Goal: Task Accomplishment & Management: Manage account settings

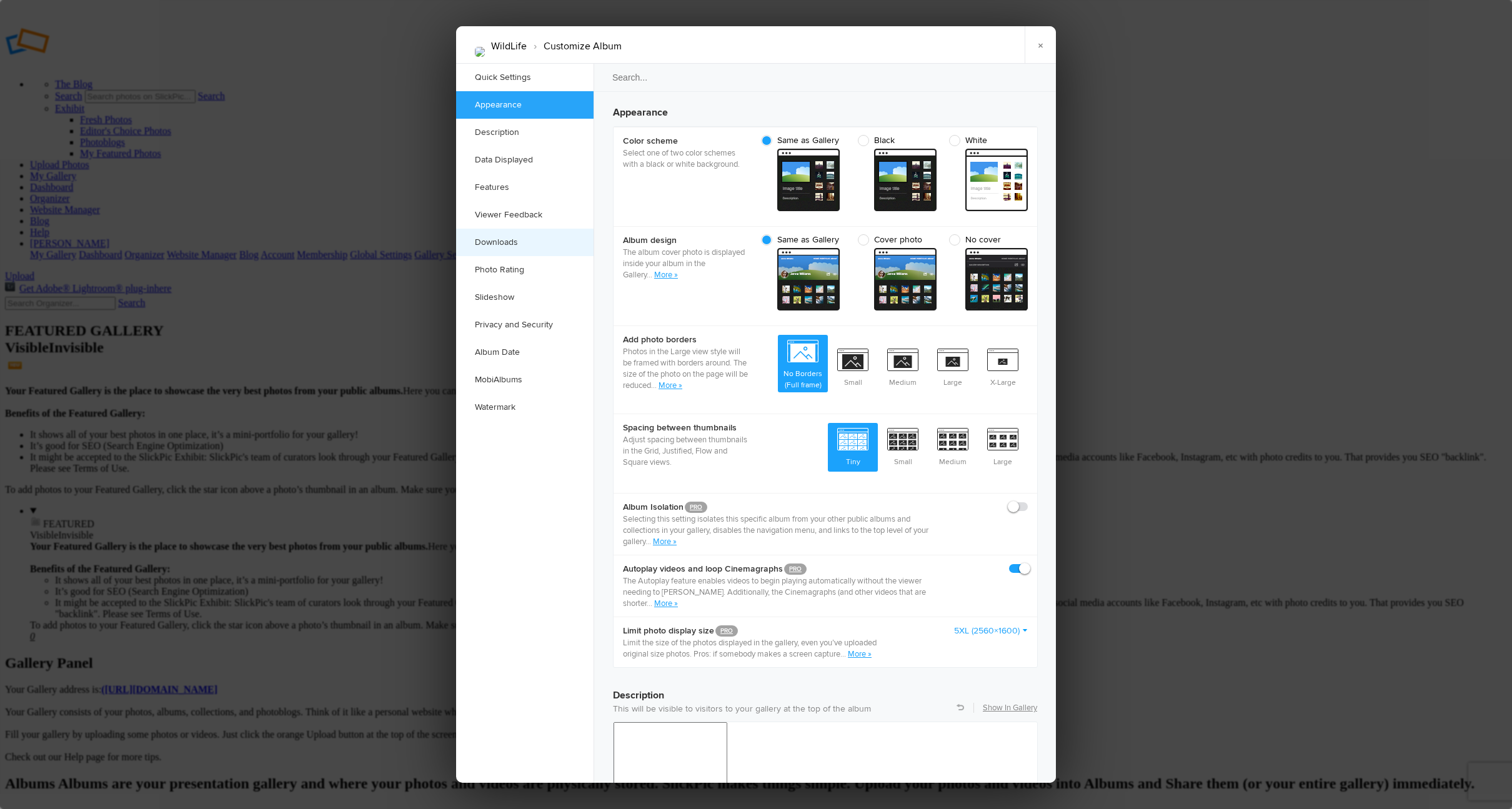
click at [499, 240] on link "Downloads" at bounding box center [525, 242] width 137 height 27
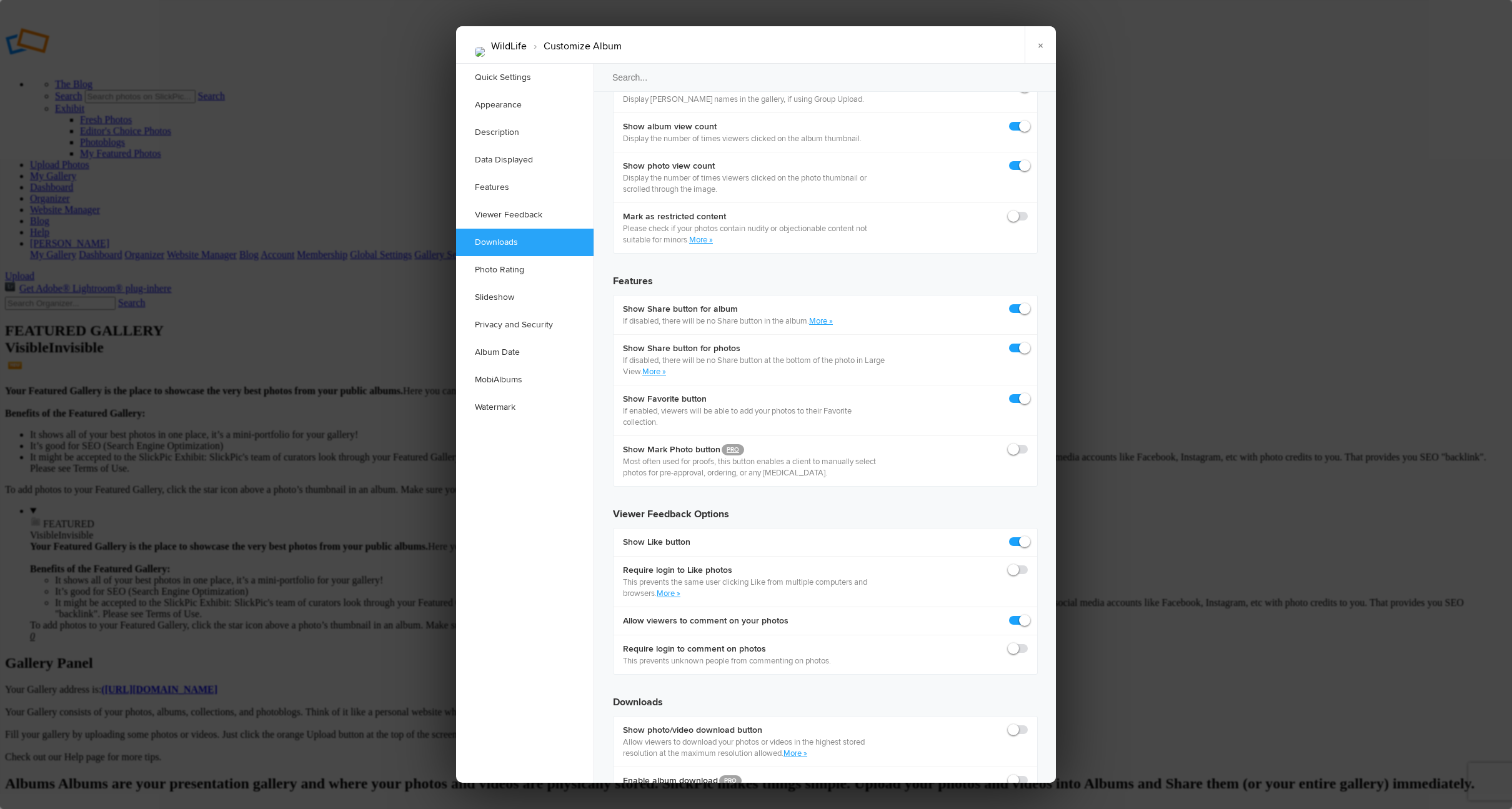
click at [1028, 724] on span at bounding box center [1028, 724] width 0 height 0
click at [1028, 723] on input "checkbox" at bounding box center [1028, 723] width 1 height 1
checkbox input "true"
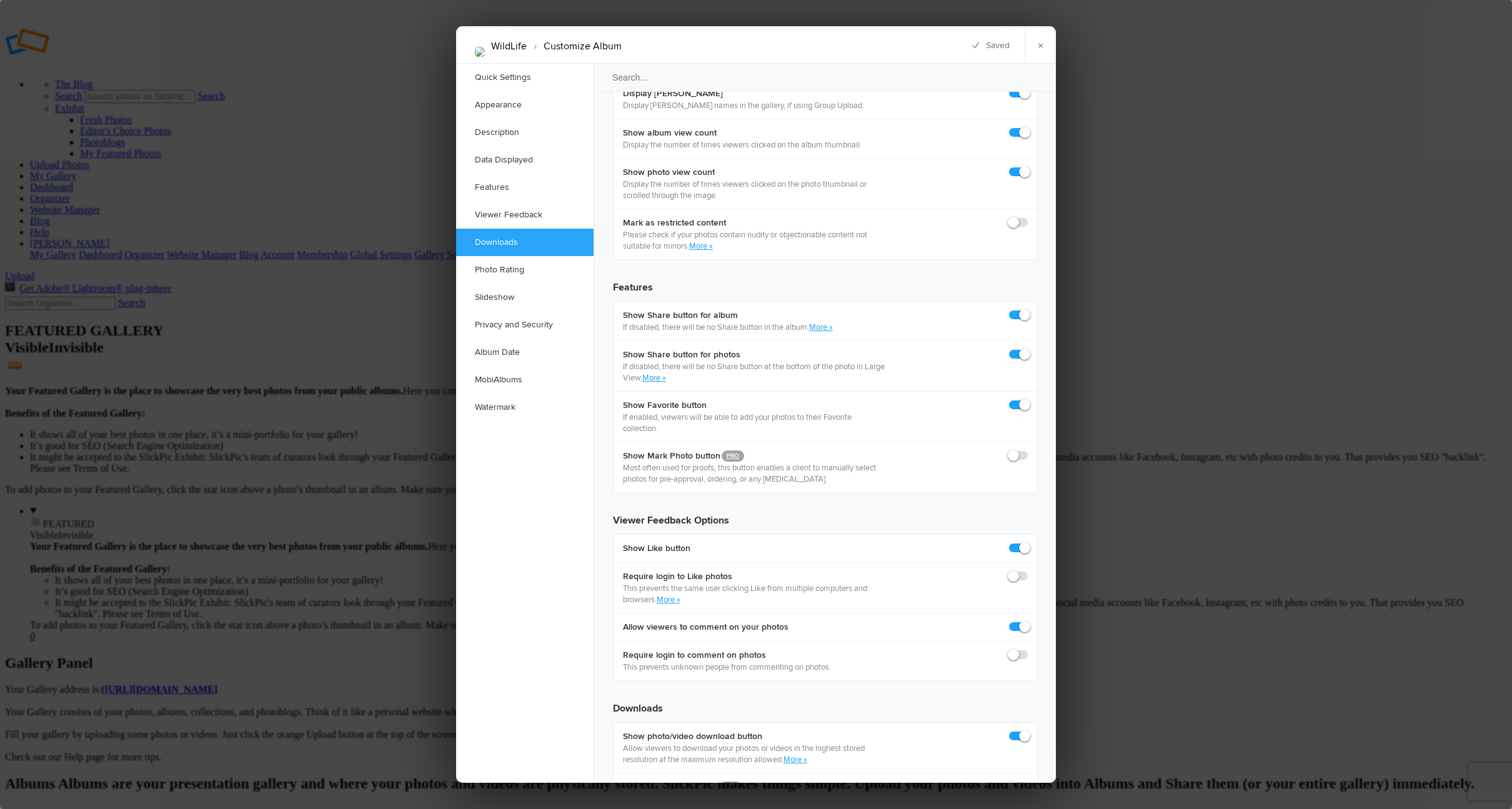
click at [1028, 781] on span at bounding box center [1028, 781] width 0 height 0
click at [1028, 780] on input "checkbox" at bounding box center [1028, 780] width 1 height 1
checkbox input "true"
click at [1037, 47] on link "×" at bounding box center [1040, 45] width 31 height 38
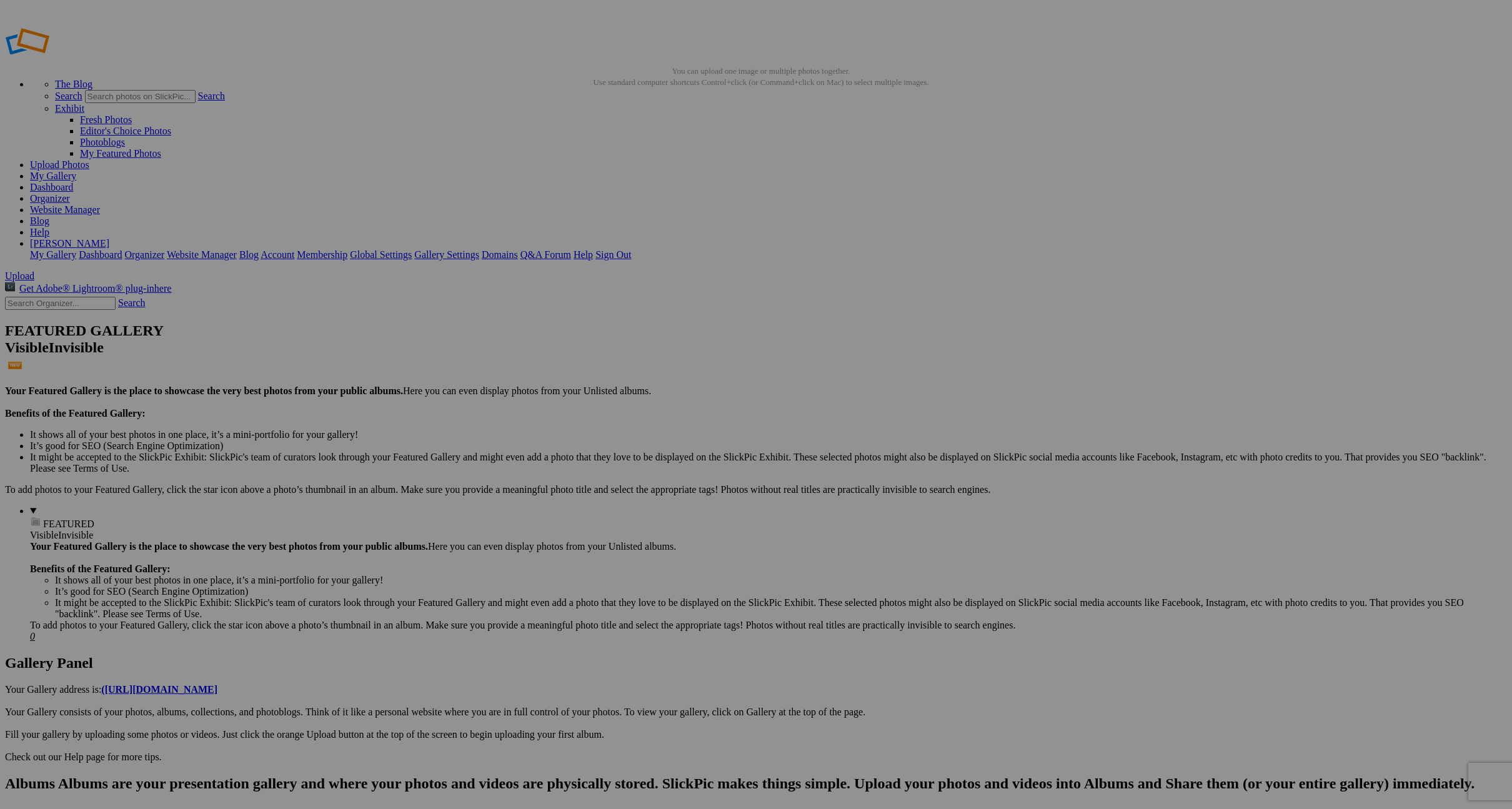
click at [76, 170] on link "My Gallery" at bounding box center [53, 175] width 46 height 10
